Goal: Find specific page/section: Find specific page/section

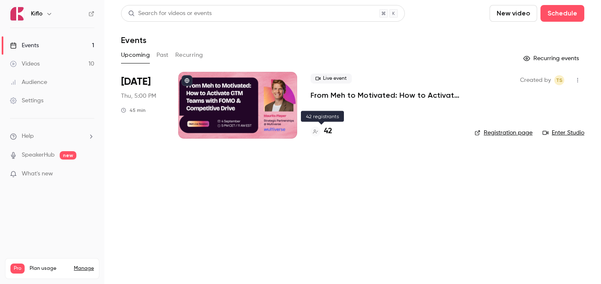
click at [324, 129] on h4 "42" at bounding box center [328, 131] width 8 height 11
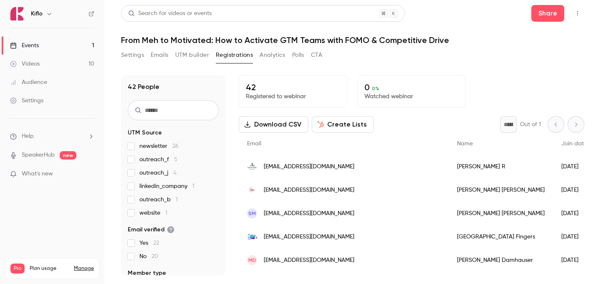
click at [33, 53] on link "Events 1" at bounding box center [52, 45] width 104 height 18
